Goal: Transaction & Acquisition: Purchase product/service

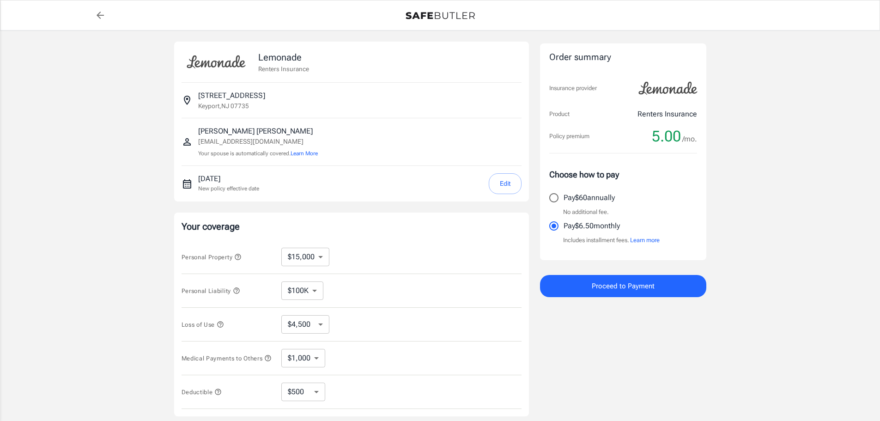
select select "15000"
select select "500"
click at [321, 326] on select "$4,500 $7,500 $13,500 $22,500 $34,500 $55,500 $85,500 $130K $200K" at bounding box center [305, 324] width 48 height 18
click at [372, 325] on div "Loss of Use $4,500 $7,500 $13,500 $22,500 $34,500 $55,500 $85,500 $130K $200K ​" at bounding box center [352, 325] width 340 height 34
click at [323, 258] on select "$10,000 $15,000 $20,000 $25,000 $30,000 $40,000 $50,000 $100K $150K $200K $250K" at bounding box center [305, 257] width 48 height 18
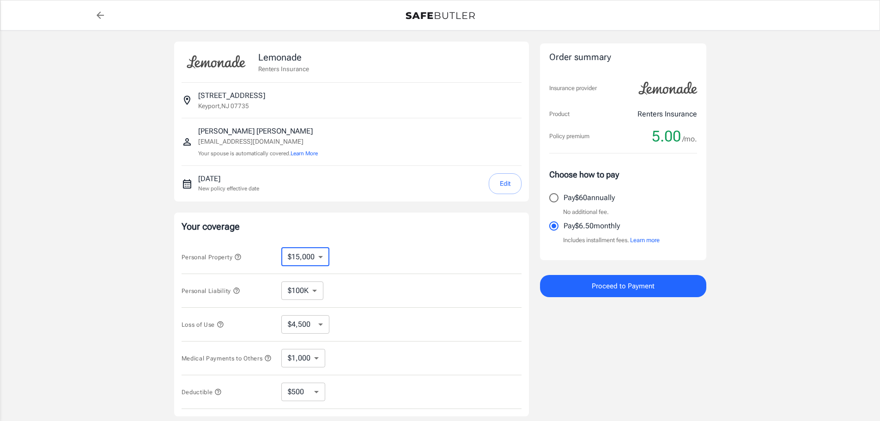
select select "20000"
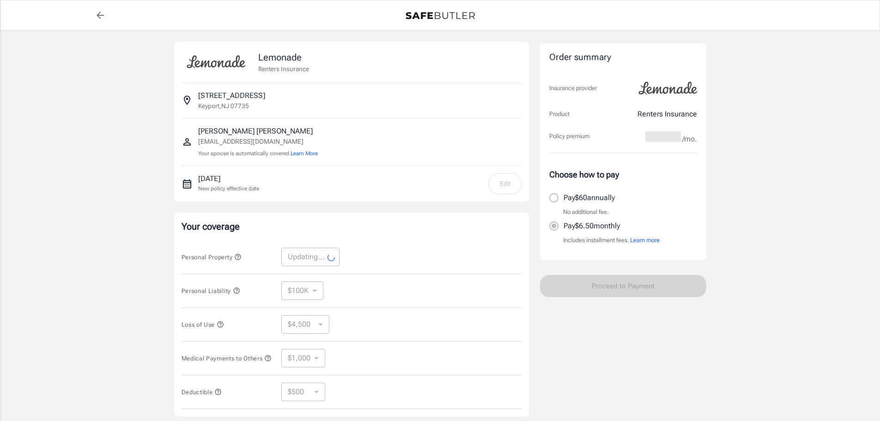
select select "20000"
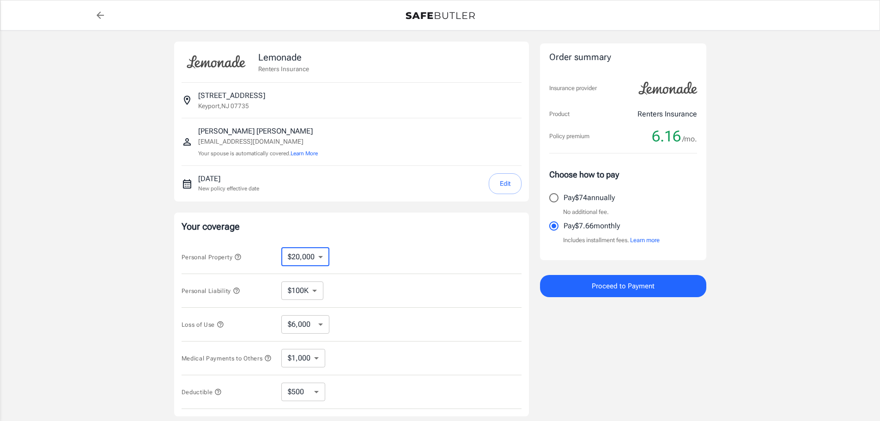
click at [320, 256] on select "$10,000 $15,000 $20,000 $25,000 $30,000 $40,000 $50,000 $100K $150K $200K $250K" at bounding box center [305, 257] width 48 height 18
click at [400, 273] on div "Personal Property $10,000 $15,000 $20,000 $25,000 $30,000 $40,000 $50,000 $100K…" at bounding box center [352, 257] width 340 height 34
click at [322, 325] on select "$6,000 $9,000 $15,000 $24,000 $36,000 $54,000 $81,000 $120K $177K $198K" at bounding box center [305, 324] width 48 height 18
select select "15000"
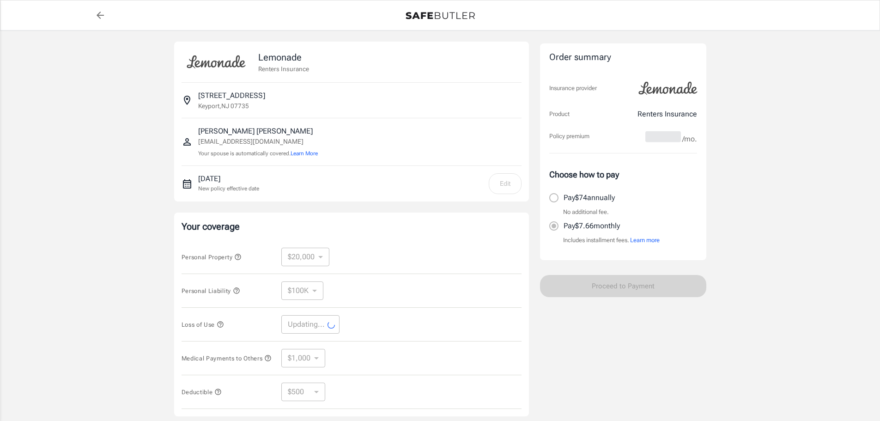
select select "15000"
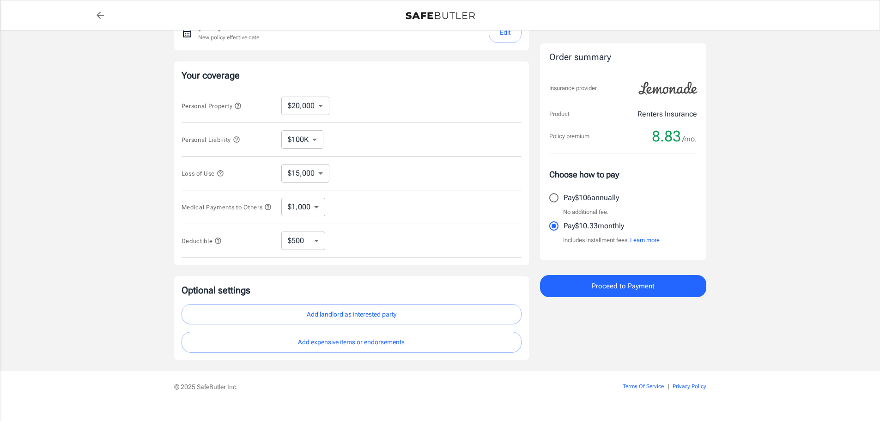
scroll to position [170, 0]
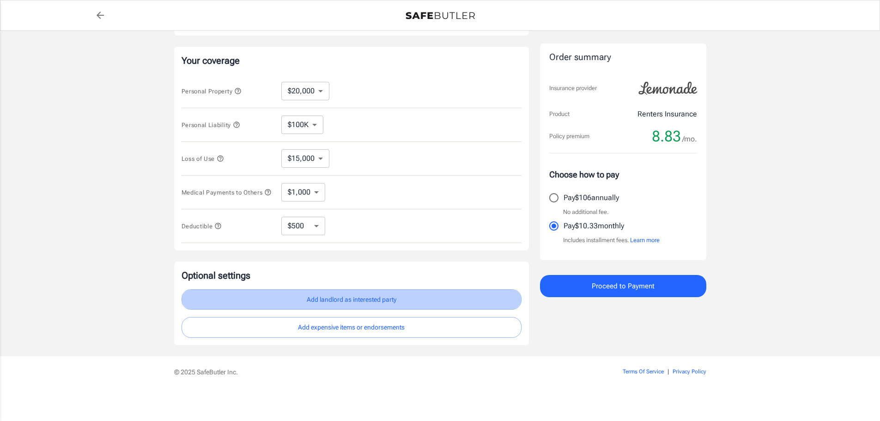
click at [355, 298] on button "Add landlord as interested party" at bounding box center [352, 299] width 340 height 21
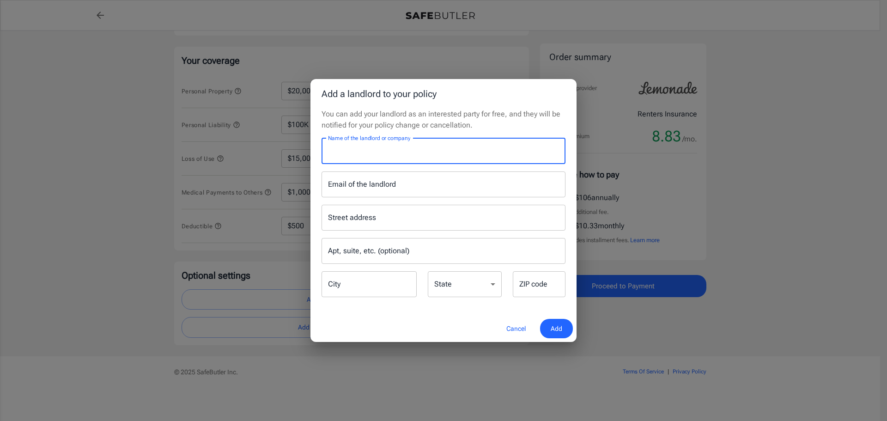
click at [441, 160] on input "Name of the landlord or company" at bounding box center [444, 151] width 244 height 26
type input "[PERSON_NAME]"
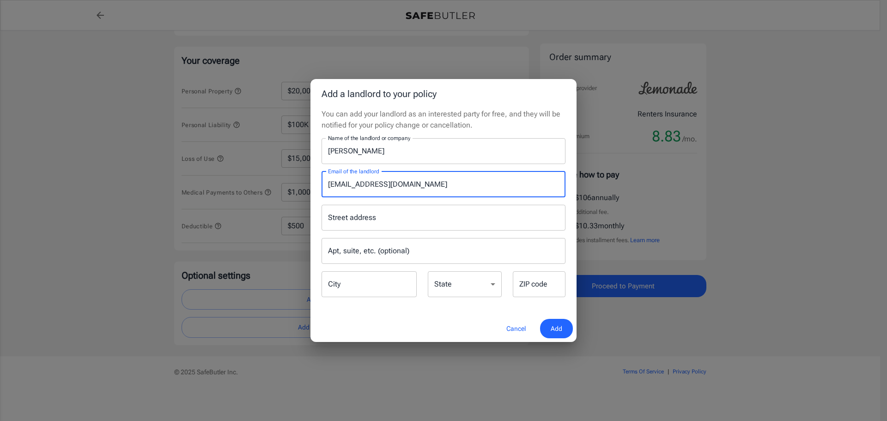
type input "[EMAIL_ADDRESS][DOMAIN_NAME]"
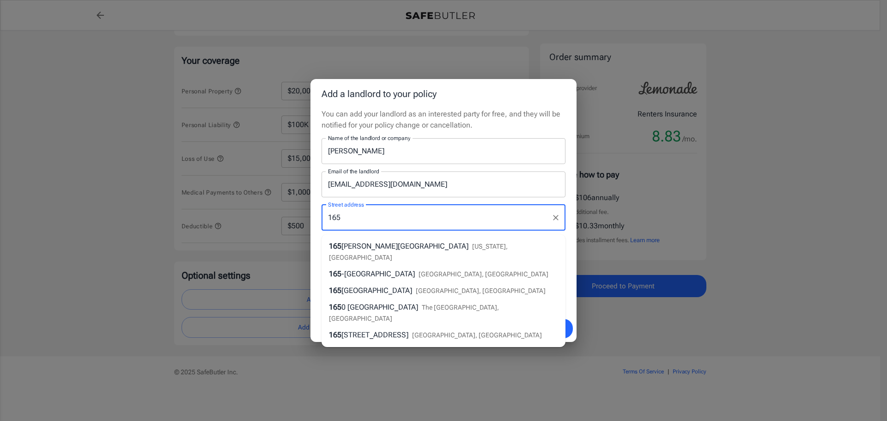
type input "[STREET_ADDRESS][PERSON_NAME]"
type input "[GEOGRAPHIC_DATA]"
type input "07748"
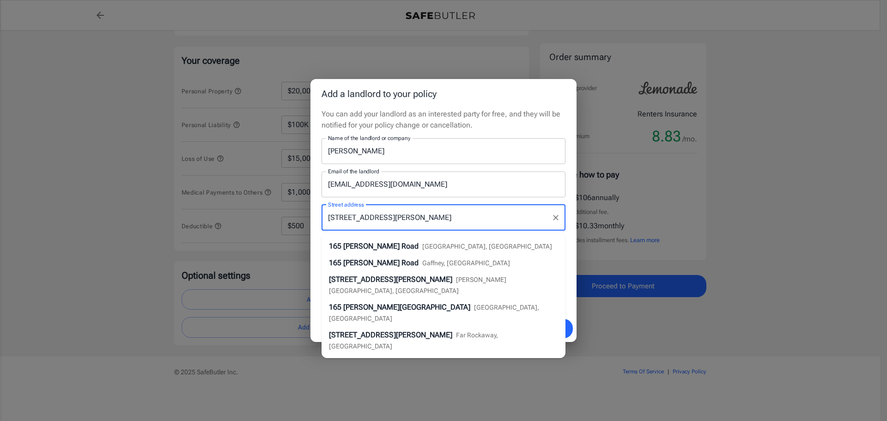
click at [460, 244] on span "[GEOGRAPHIC_DATA], [GEOGRAPHIC_DATA]" at bounding box center [487, 246] width 130 height 7
type input "[GEOGRAPHIC_DATA]"
select select "NJ"
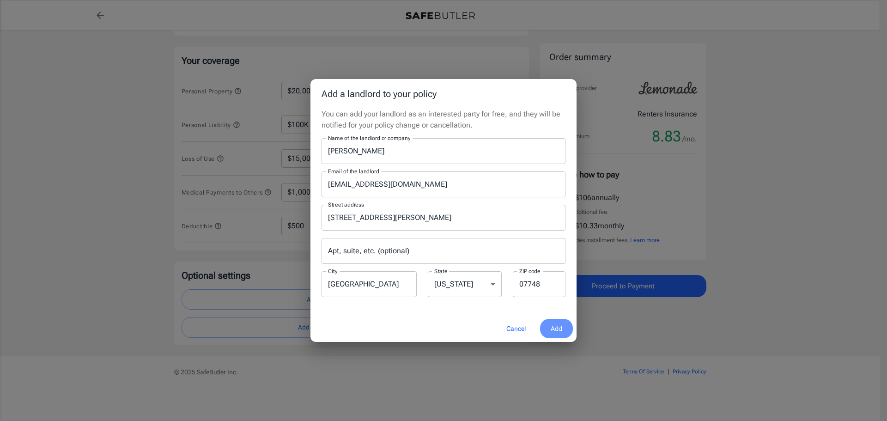
click at [555, 323] on span "Add" at bounding box center [557, 329] width 12 height 12
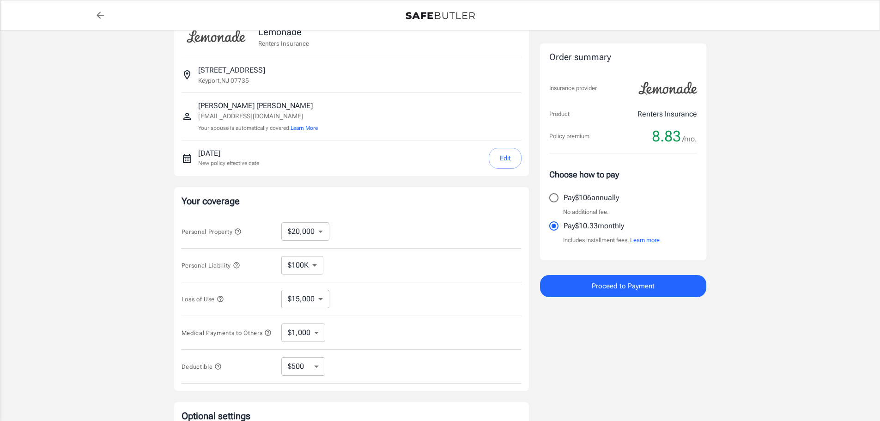
scroll to position [30, 0]
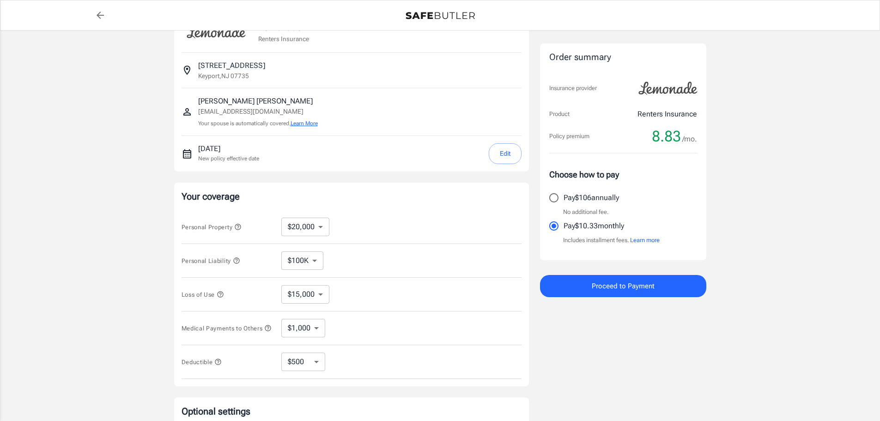
click at [305, 122] on button "Learn More" at bounding box center [304, 123] width 27 height 8
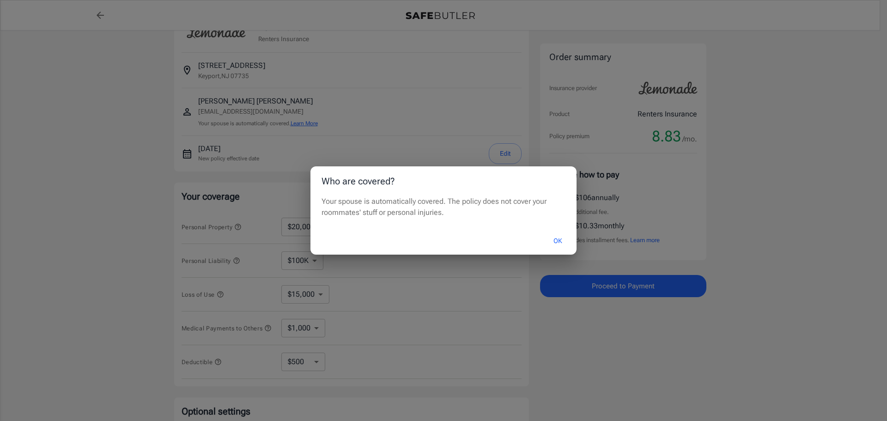
click at [305, 122] on div "Who are covered? Your spouse is automatically covered. The policy does not cove…" at bounding box center [443, 210] width 887 height 421
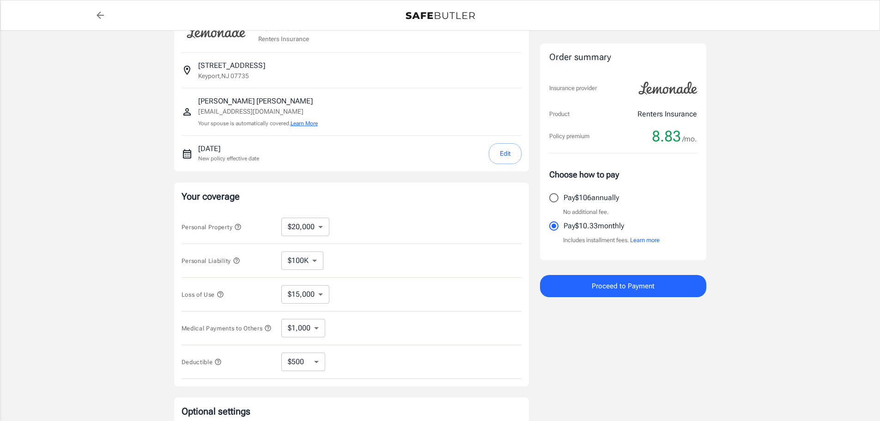
click at [310, 125] on button "Learn More" at bounding box center [304, 123] width 27 height 8
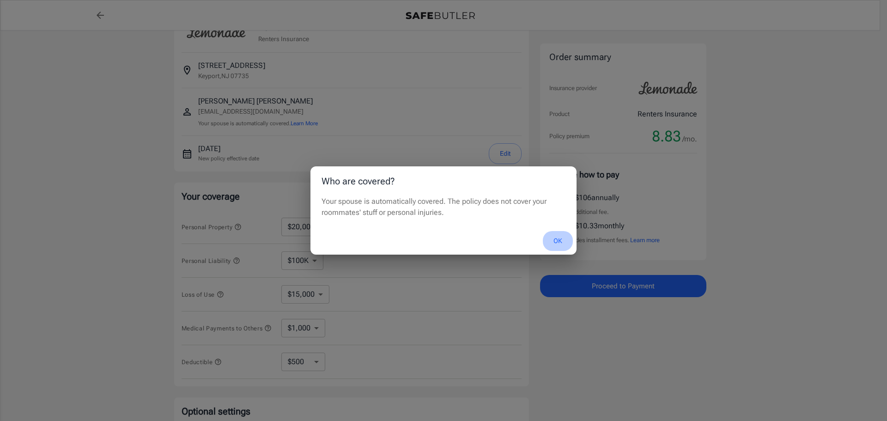
click at [554, 242] on button "OK" at bounding box center [558, 241] width 30 height 20
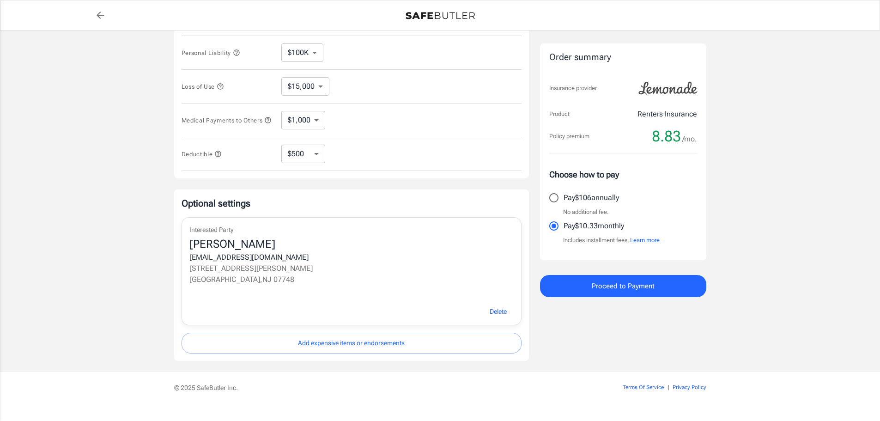
scroll to position [257, 0]
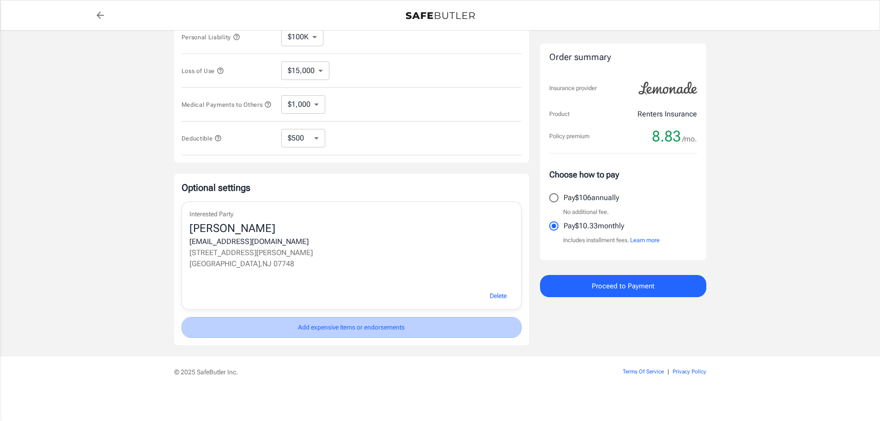
click at [397, 330] on button "Add expensive items or endorsements" at bounding box center [352, 327] width 340 height 21
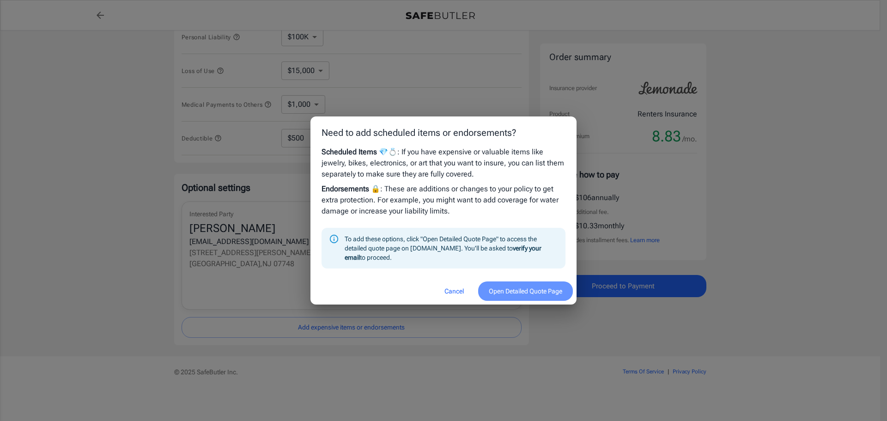
click at [501, 293] on button "Open Detailed Quote Page" at bounding box center [525, 291] width 95 height 20
click at [452, 290] on button "Cancel" at bounding box center [454, 291] width 41 height 20
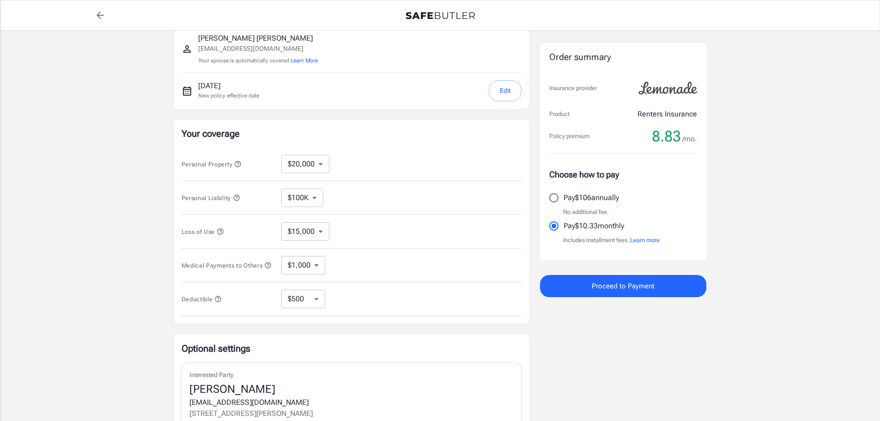
scroll to position [0, 0]
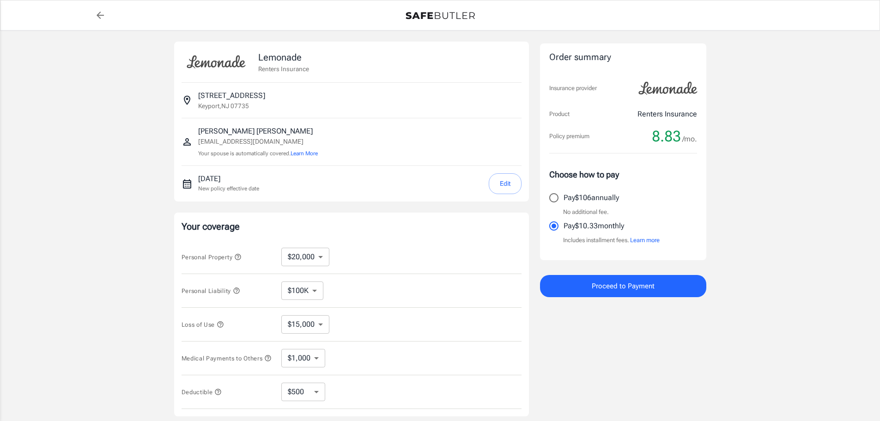
click at [104, 235] on div "Lemonade Renters Insurance [STREET_ADDRESS] [PERSON_NAME] [EMAIL_ADDRESS][DOMAI…" at bounding box center [440, 319] width 880 height 579
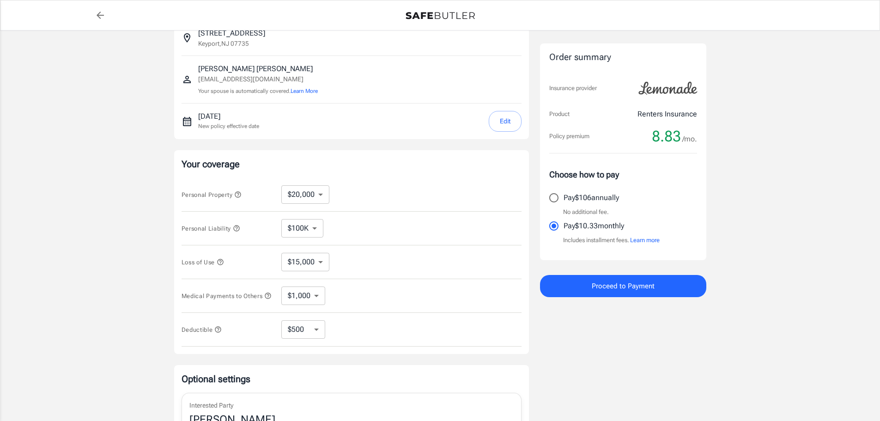
scroll to position [94, 0]
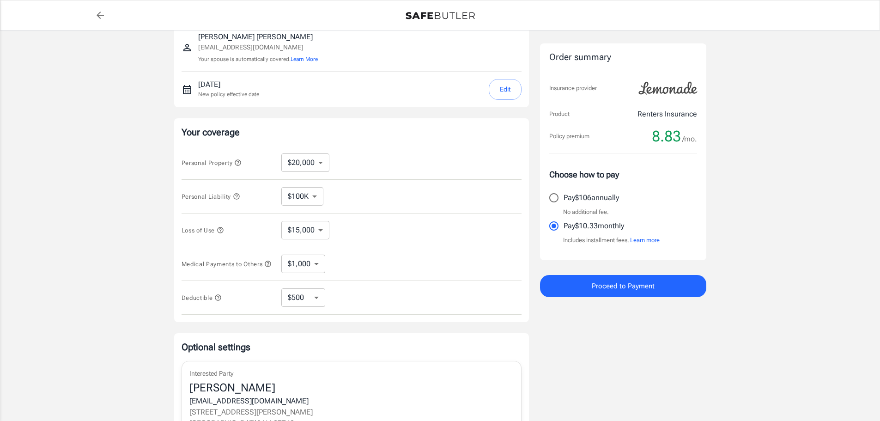
click at [107, 239] on div "Lemonade Renters Insurance [STREET_ADDRESS] [PERSON_NAME] [EMAIL_ADDRESS][DOMAI…" at bounding box center [440, 225] width 880 height 579
click at [237, 198] on icon "button" at bounding box center [236, 196] width 7 height 7
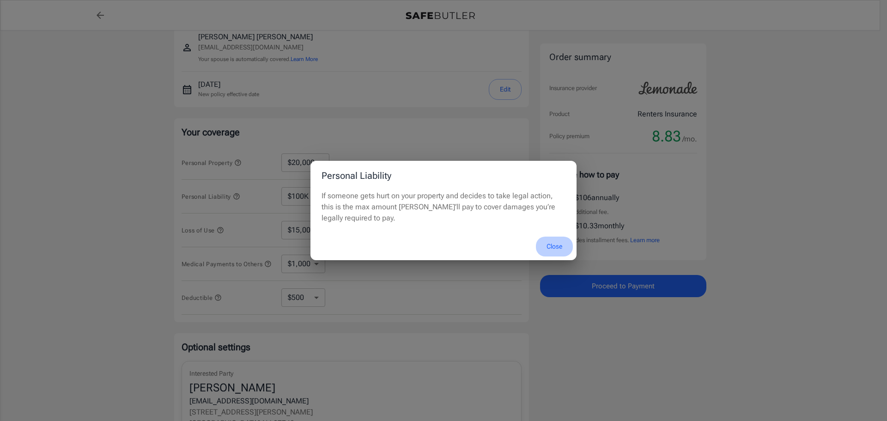
click at [555, 248] on button "Close" at bounding box center [554, 247] width 37 height 20
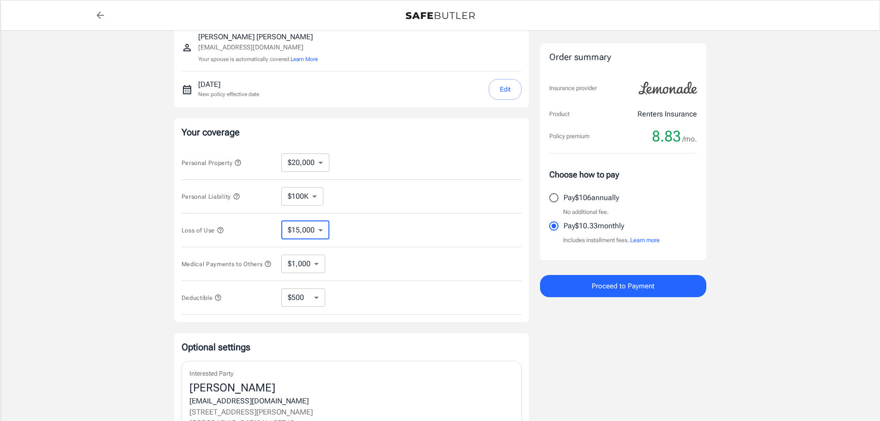
click at [320, 228] on select "$6,000 $9,000 $15,000 $24,000 $36,000 $54,000 $81,000 $120K $177K $198K" at bounding box center [305, 230] width 48 height 18
click at [218, 228] on icon "button" at bounding box center [220, 229] width 7 height 7
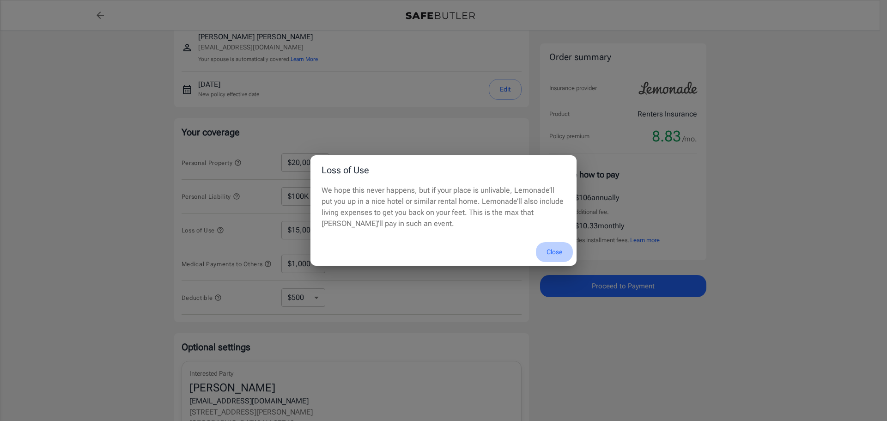
click at [551, 249] on button "Close" at bounding box center [554, 252] width 37 height 20
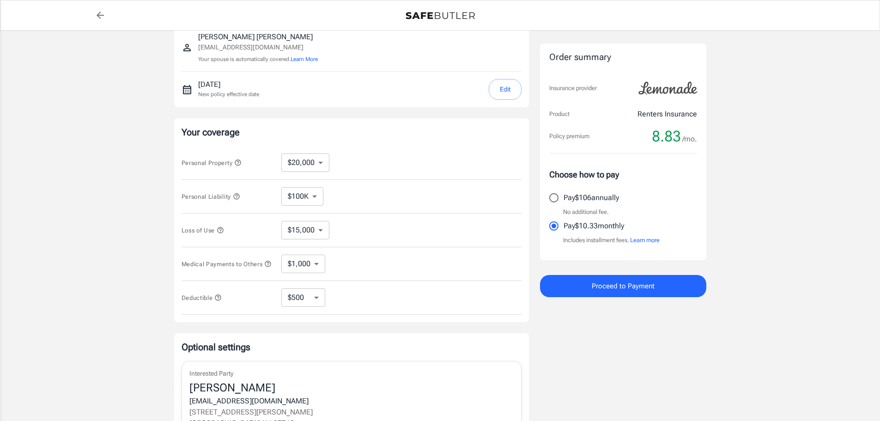
click at [264, 268] on icon "button" at bounding box center [267, 263] width 7 height 7
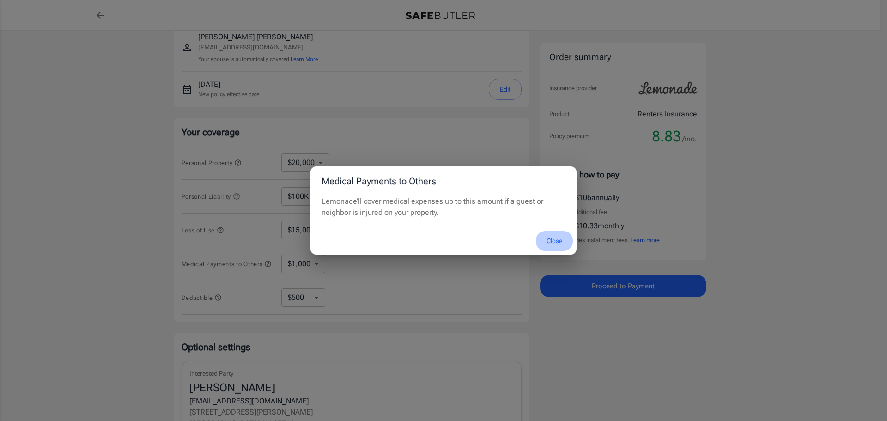
click at [554, 243] on button "Close" at bounding box center [554, 241] width 37 height 20
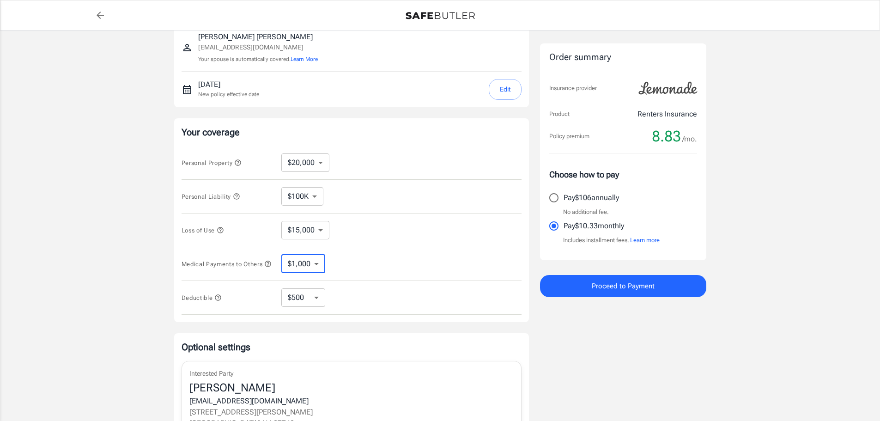
click at [319, 268] on select "$1,000 $2,000 $3,000 $4,000 $5,000" at bounding box center [303, 264] width 44 height 18
select select "5000"
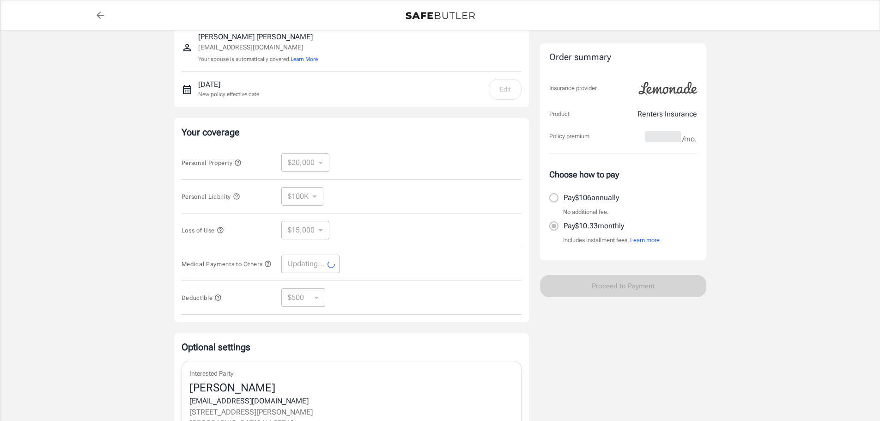
select select "5000"
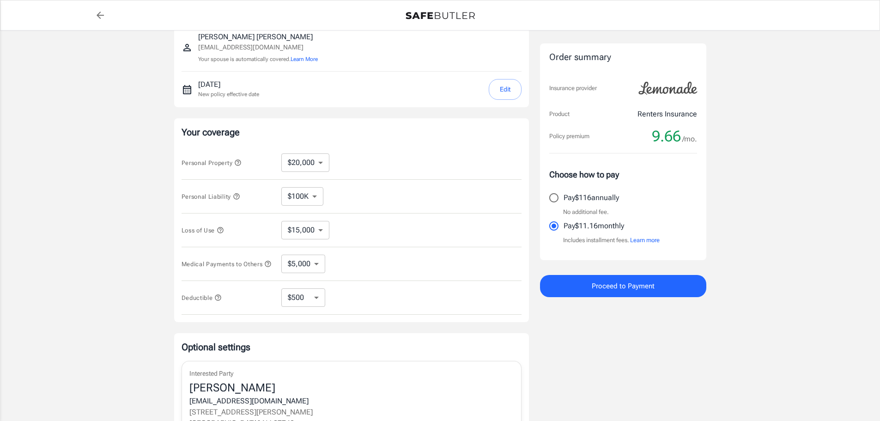
click at [239, 195] on icon "button" at bounding box center [236, 196] width 7 height 7
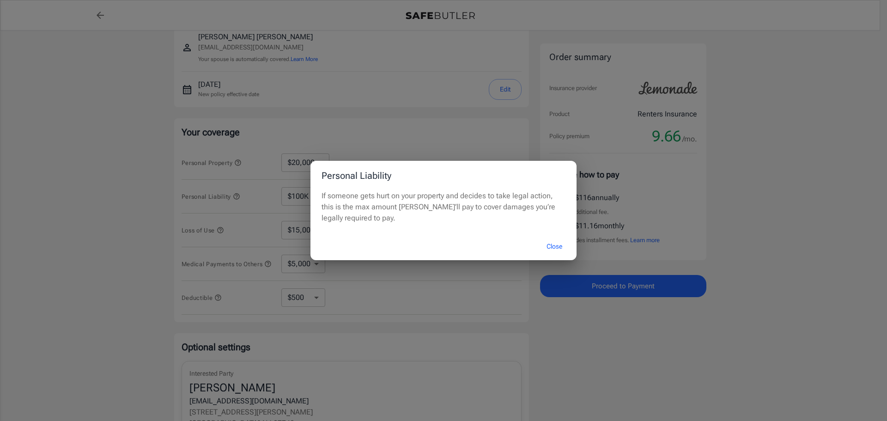
click at [554, 248] on button "Close" at bounding box center [554, 247] width 37 height 20
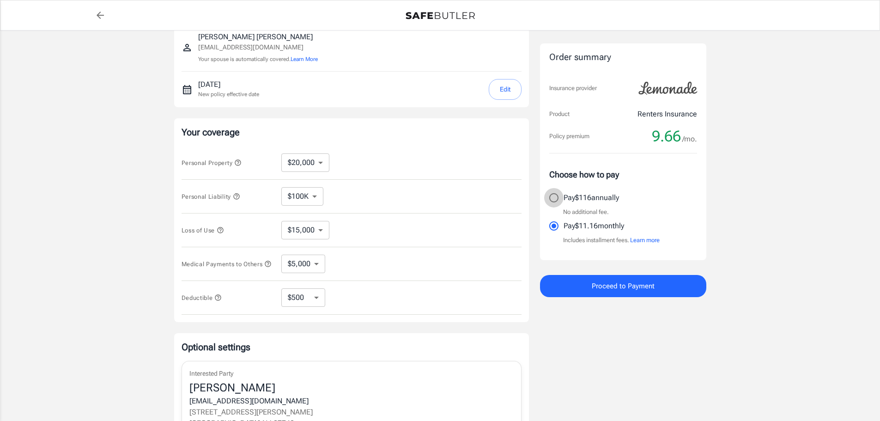
click at [553, 197] on input "Pay $116 annually" at bounding box center [553, 197] width 19 height 19
radio input "true"
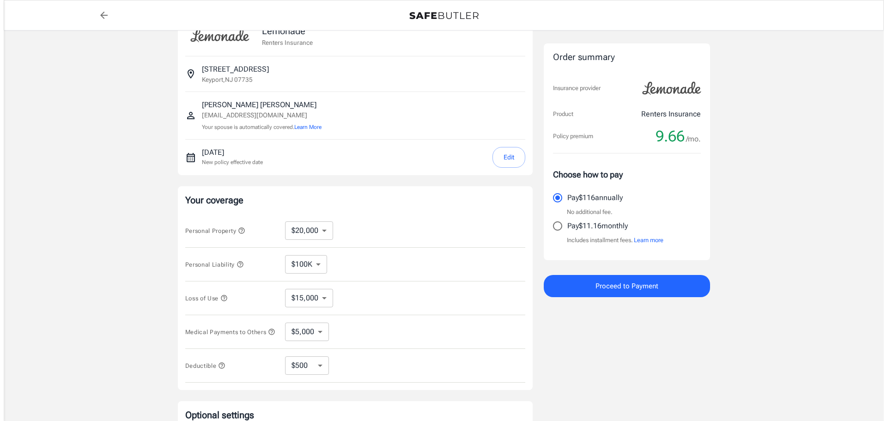
scroll to position [0, 0]
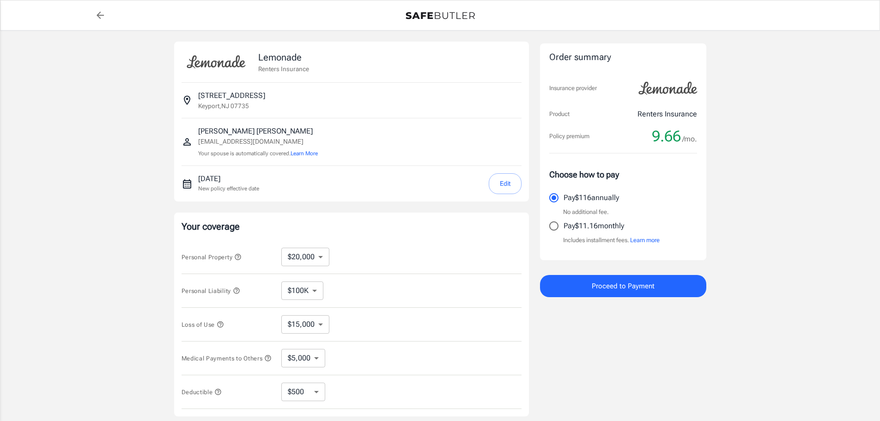
click at [783, 209] on div "Lemonade Renters Insurance [STREET_ADDRESS] [PERSON_NAME] [EMAIL_ADDRESS][DOMAI…" at bounding box center [440, 319] width 880 height 579
click at [627, 291] on span "Proceed to Payment" at bounding box center [623, 286] width 63 height 12
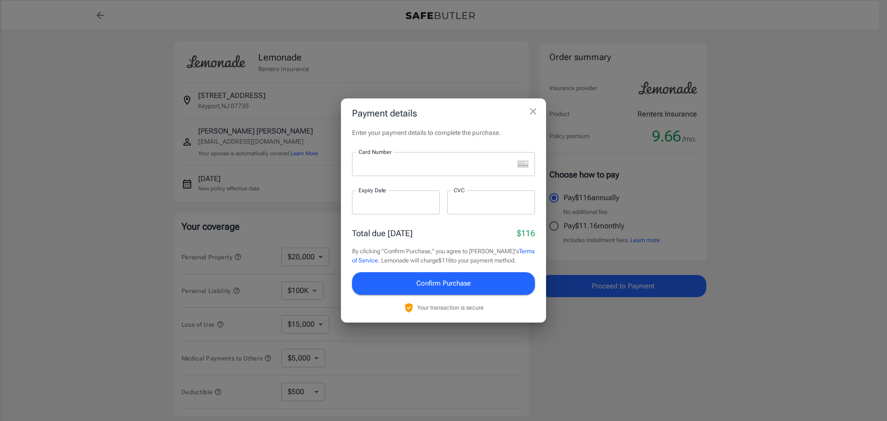
click at [435, 170] on div at bounding box center [433, 164] width 162 height 24
click at [408, 207] on iframe at bounding box center [396, 202] width 75 height 9
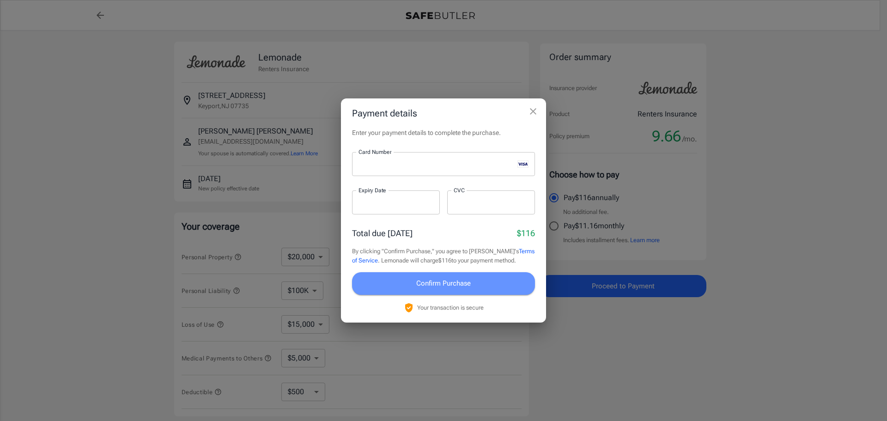
click at [444, 287] on span "Confirm Purchase" at bounding box center [443, 283] width 55 height 12
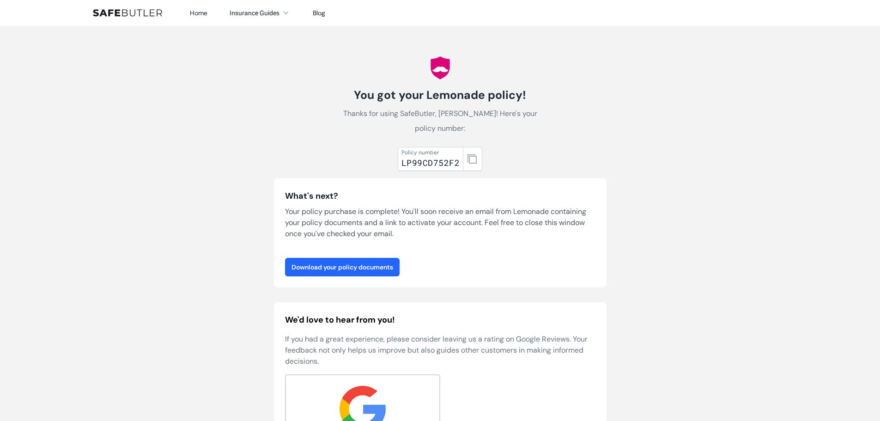
click at [360, 270] on link "Download your policy documents" at bounding box center [342, 267] width 115 height 18
